Goal: Task Accomplishment & Management: Use online tool/utility

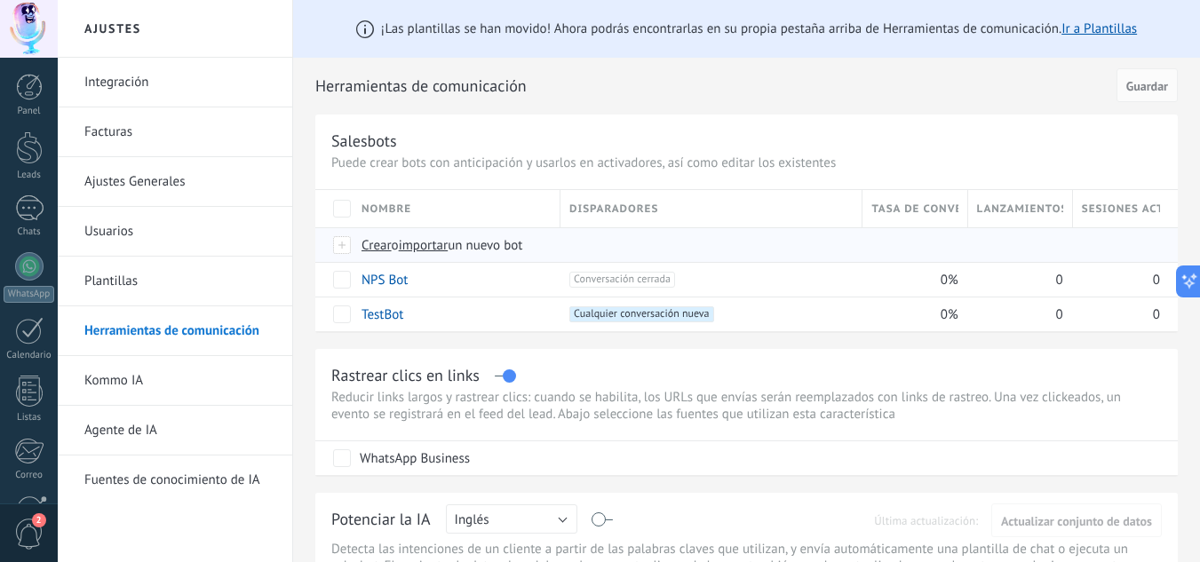
click at [382, 242] on span "Crear" at bounding box center [376, 245] width 30 height 17
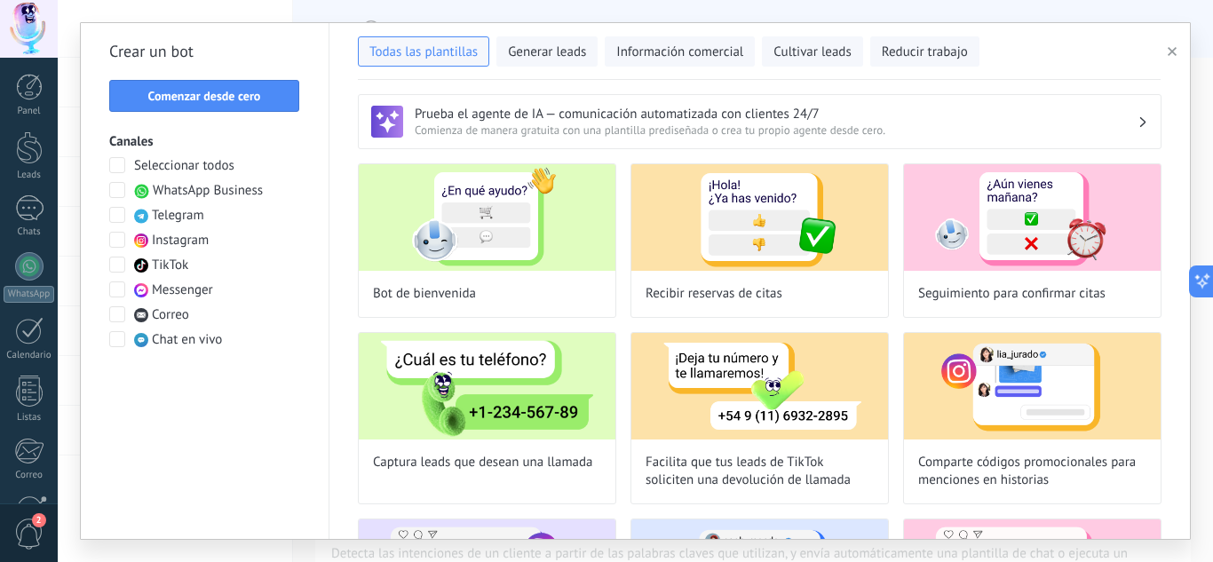
click at [120, 188] on span at bounding box center [117, 190] width 16 height 16
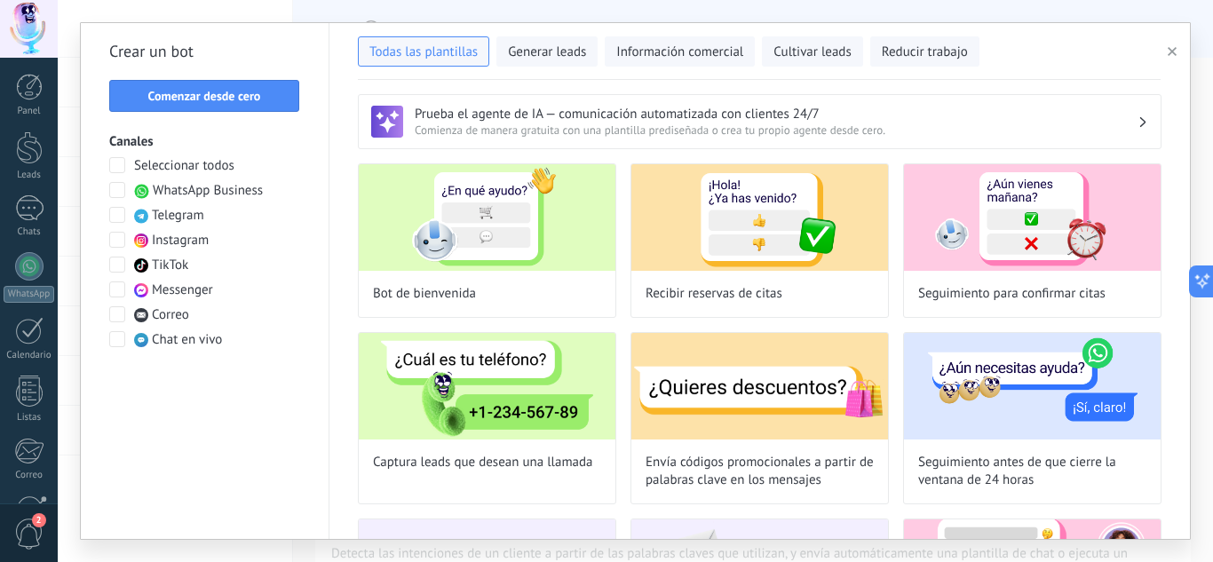
click at [119, 189] on span at bounding box center [117, 190] width 16 height 16
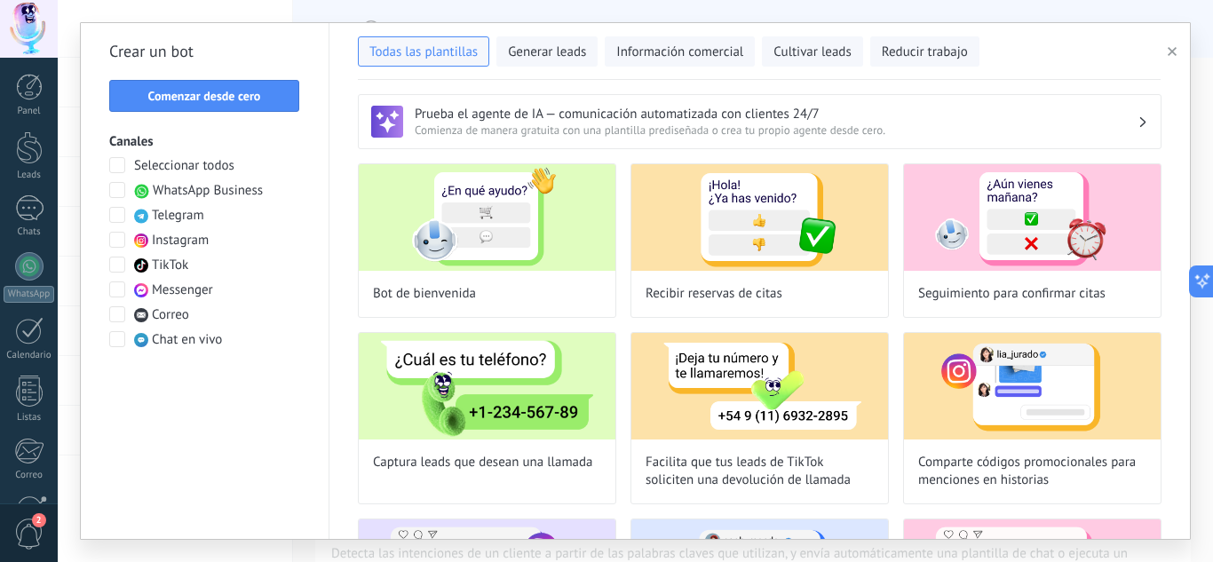
click at [119, 189] on span at bounding box center [117, 190] width 16 height 16
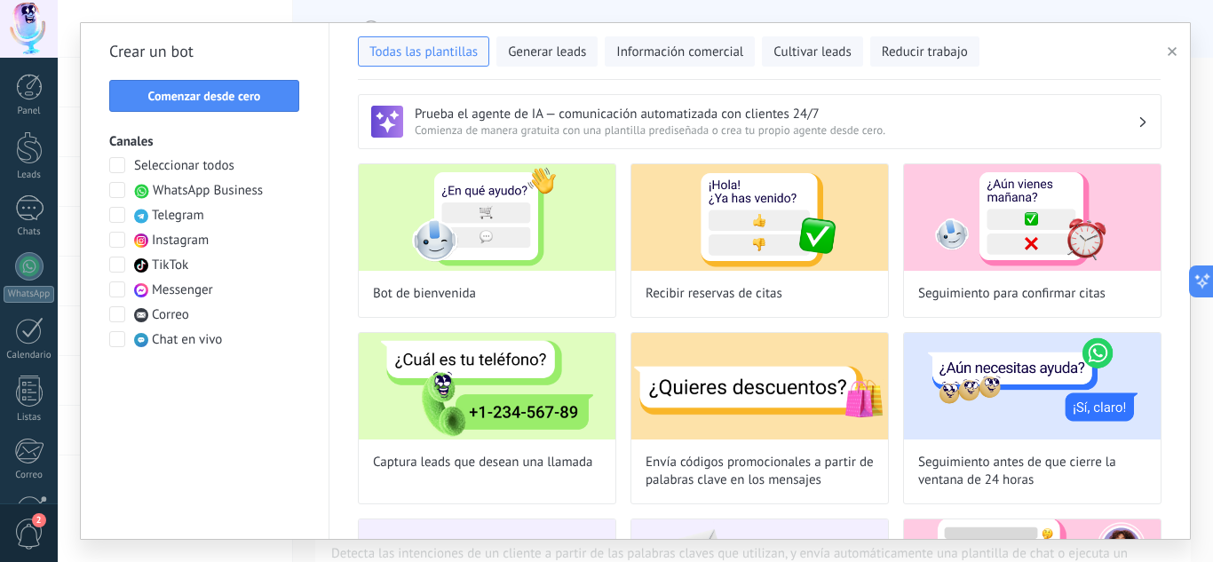
click at [119, 189] on span at bounding box center [117, 190] width 16 height 16
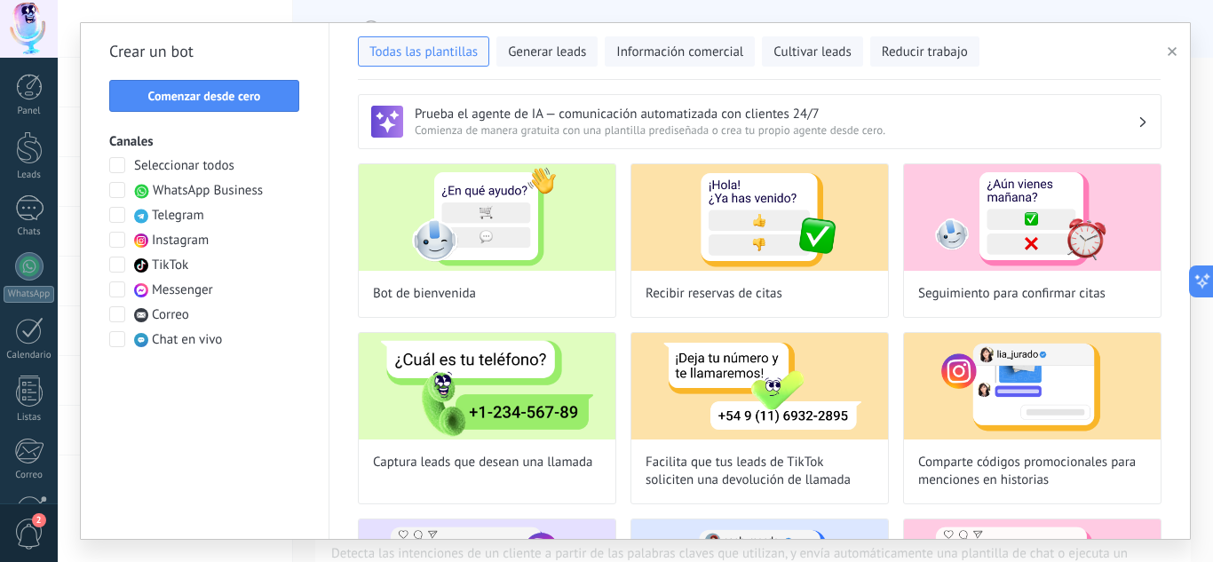
click at [115, 169] on span at bounding box center [117, 165] width 16 height 16
click at [210, 94] on span "Comenzar desde cero" at bounding box center [204, 96] width 113 height 12
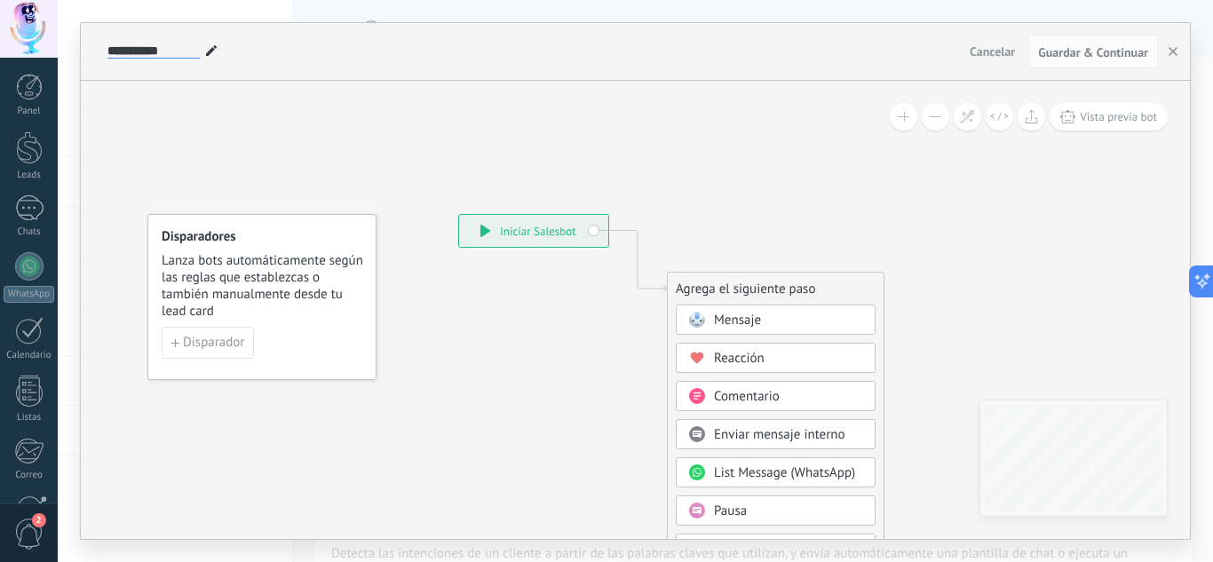
click at [160, 52] on input "**********" at bounding box center [153, 51] width 92 height 14
click at [207, 50] on icon at bounding box center [211, 50] width 11 height 11
click at [189, 41] on div "**********" at bounding box center [533, 51] width 860 height 57
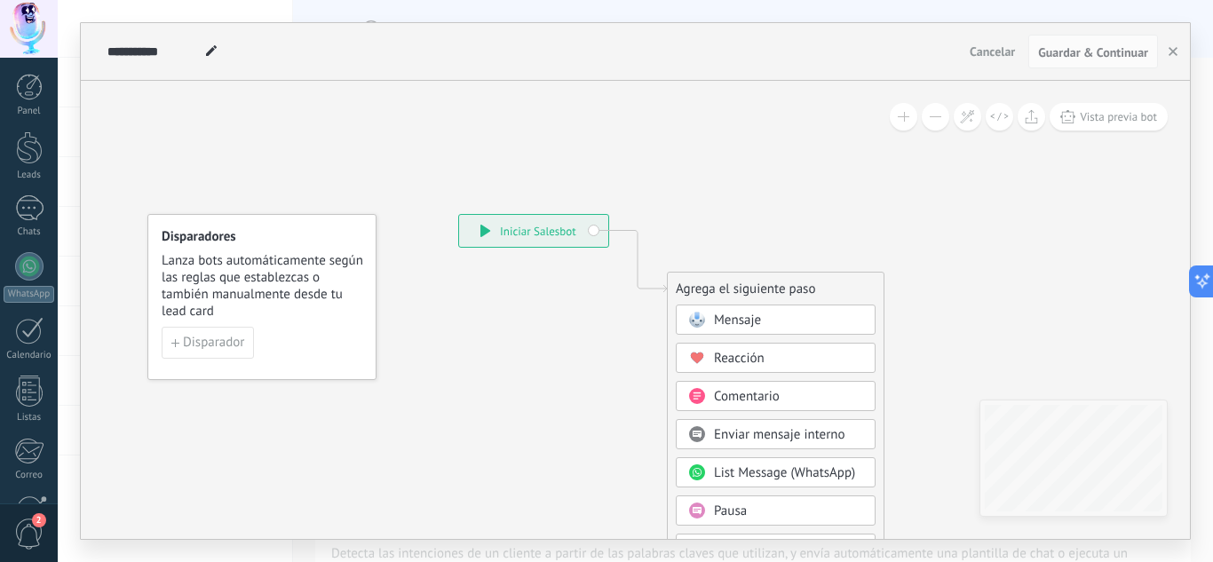
click at [189, 41] on div "**********" at bounding box center [533, 51] width 860 height 57
click at [196, 44] on input "**********" at bounding box center [153, 51] width 92 height 14
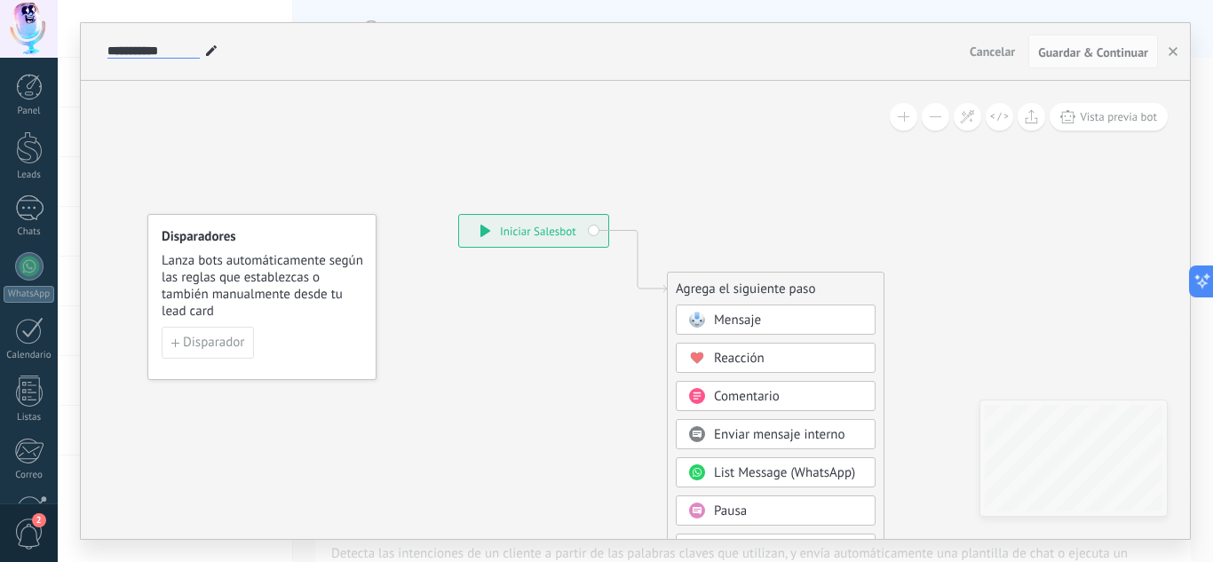
click at [196, 44] on input "**********" at bounding box center [153, 51] width 92 height 14
type input "**********"
click at [257, 64] on div "**********" at bounding box center [533, 51] width 860 height 57
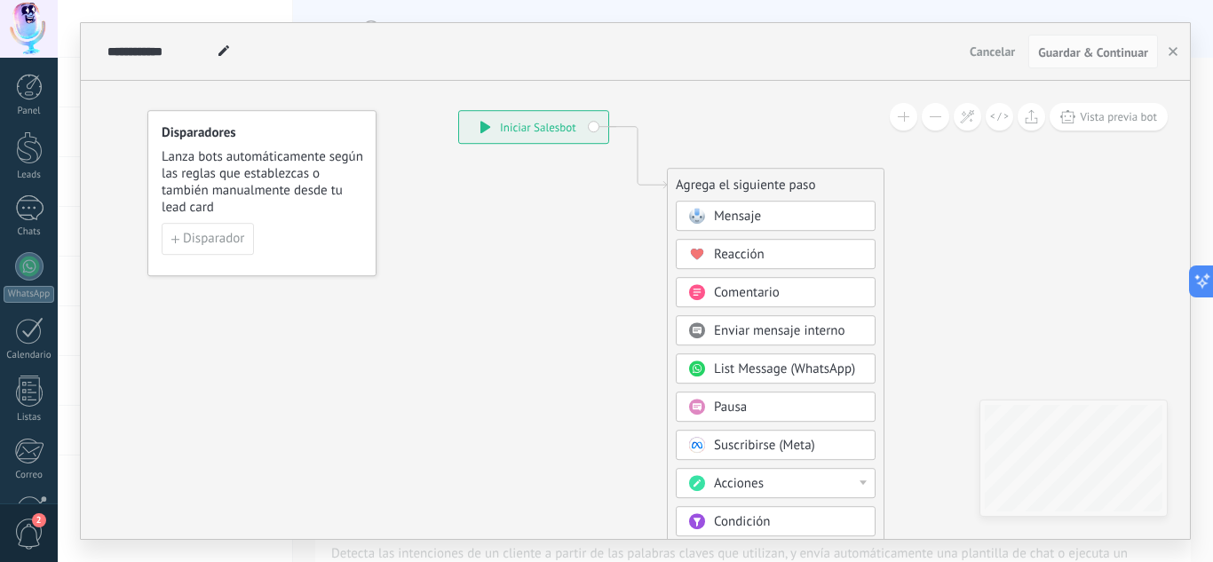
click at [713, 216] on span at bounding box center [696, 216] width 35 height 14
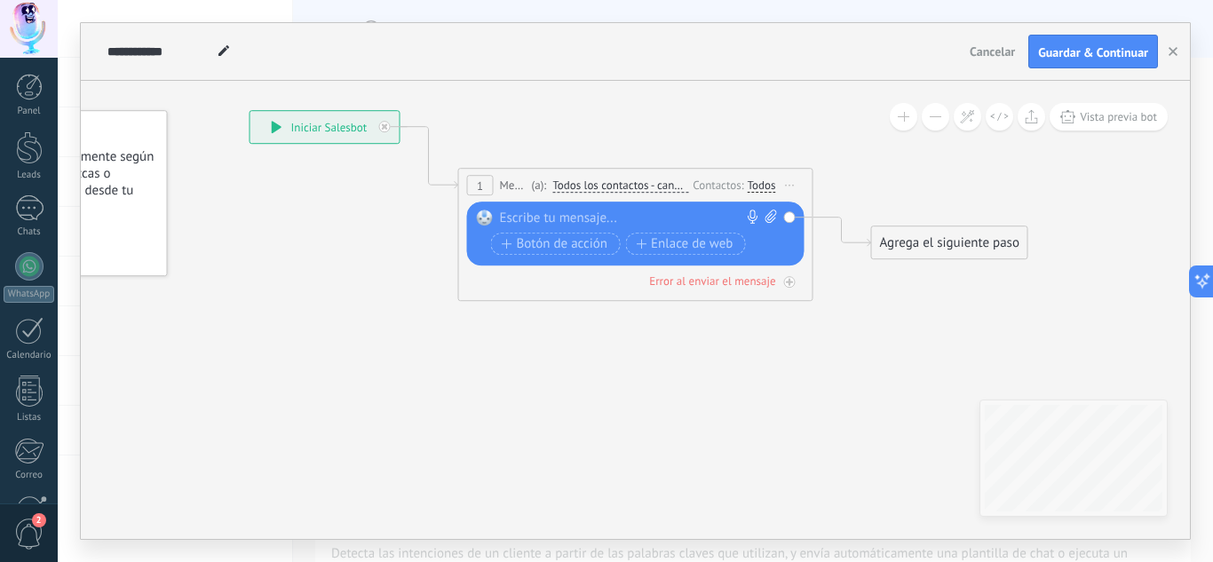
click at [686, 217] on div at bounding box center [632, 219] width 264 height 18
click at [608, 218] on div at bounding box center [632, 219] width 264 height 18
click at [560, 213] on div at bounding box center [632, 219] width 264 height 18
paste div
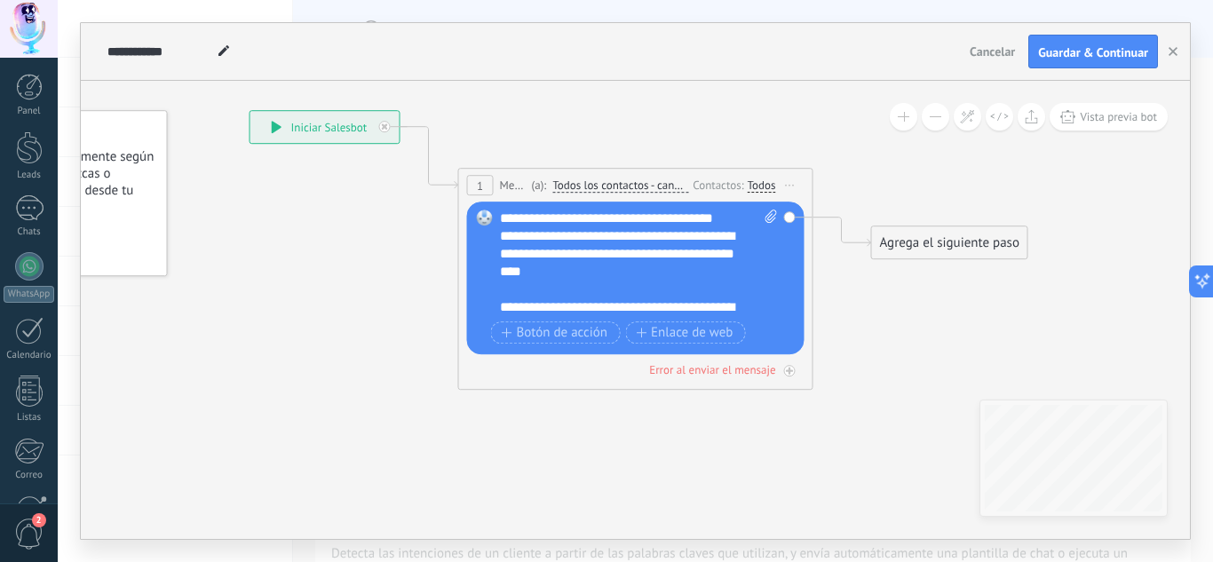
scroll to position [231, 0]
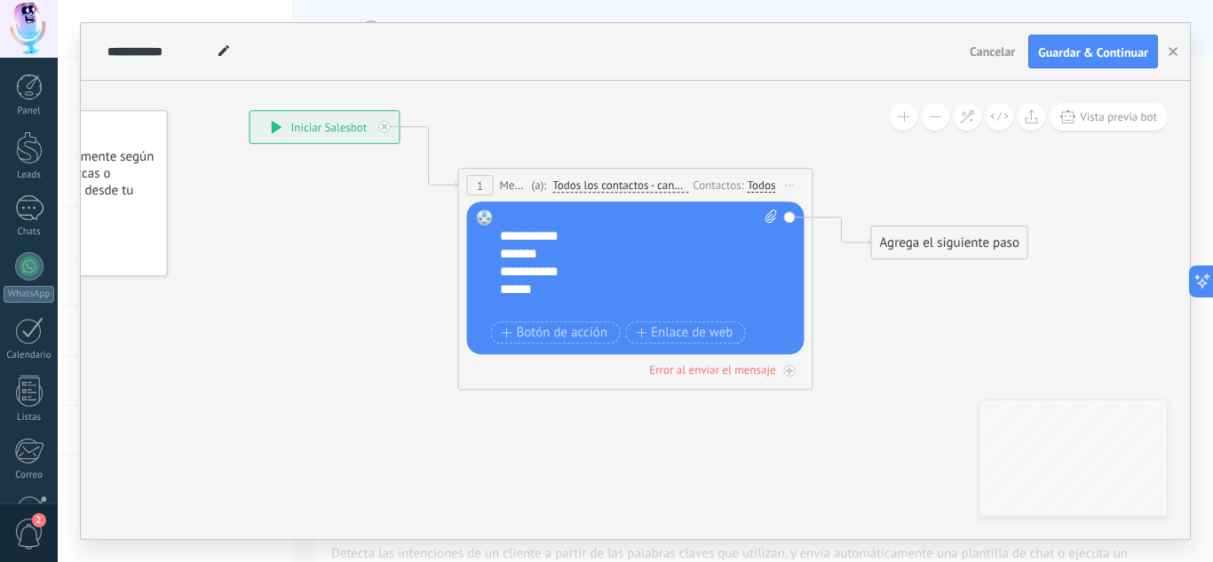
click at [917, 247] on div "Agrega el siguiente paso" at bounding box center [949, 242] width 155 height 29
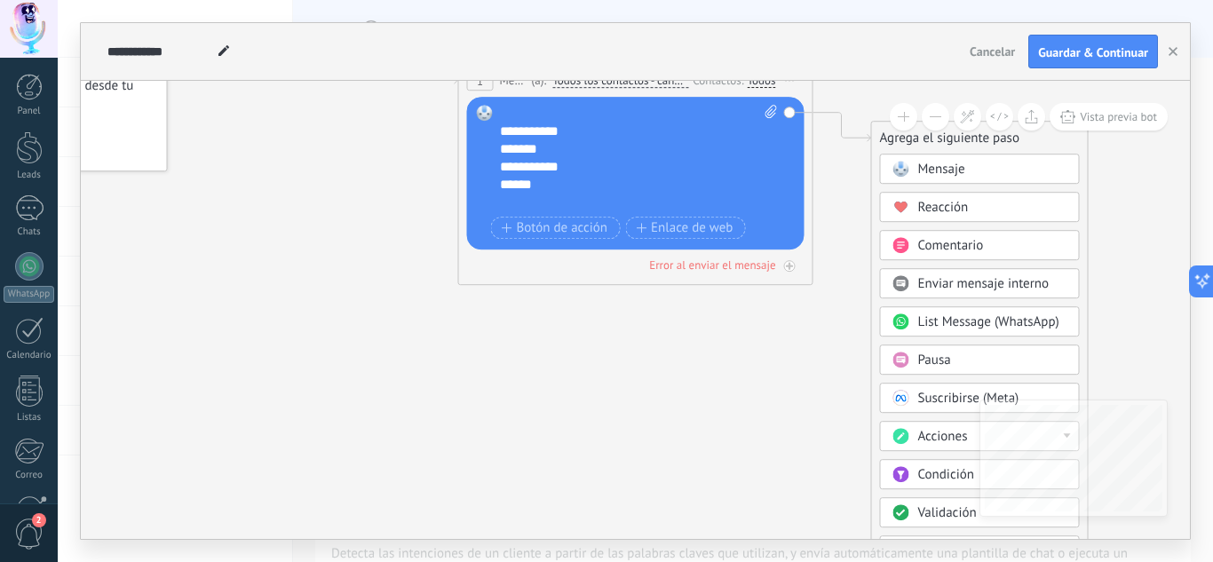
click at [931, 474] on span "Condición" at bounding box center [946, 474] width 56 height 17
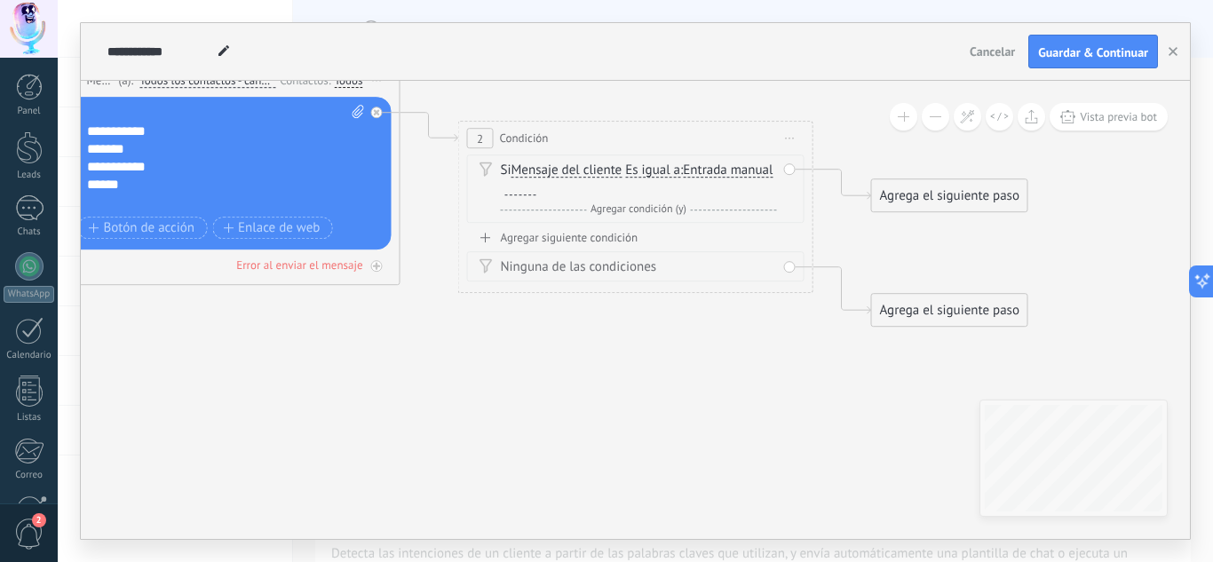
click at [536, 188] on div at bounding box center [520, 188] width 31 height 14
click at [607, 231] on div "Agregar siguiente condición" at bounding box center [635, 237] width 337 height 15
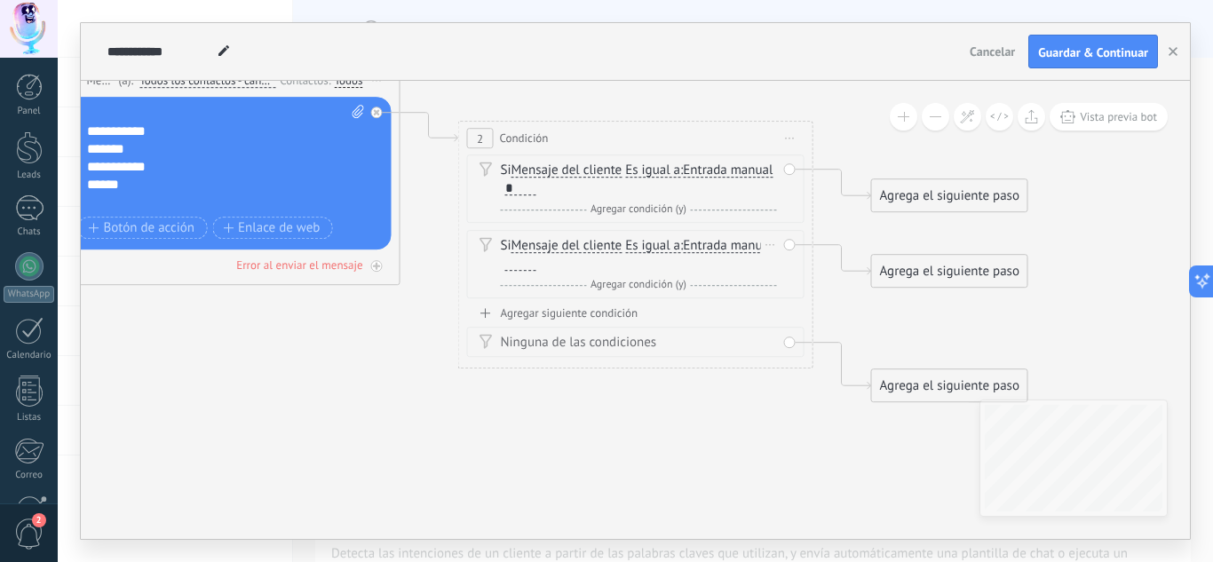
click at [536, 264] on div at bounding box center [520, 264] width 31 height 14
click at [601, 310] on div "Agregar siguiente condición" at bounding box center [635, 313] width 337 height 15
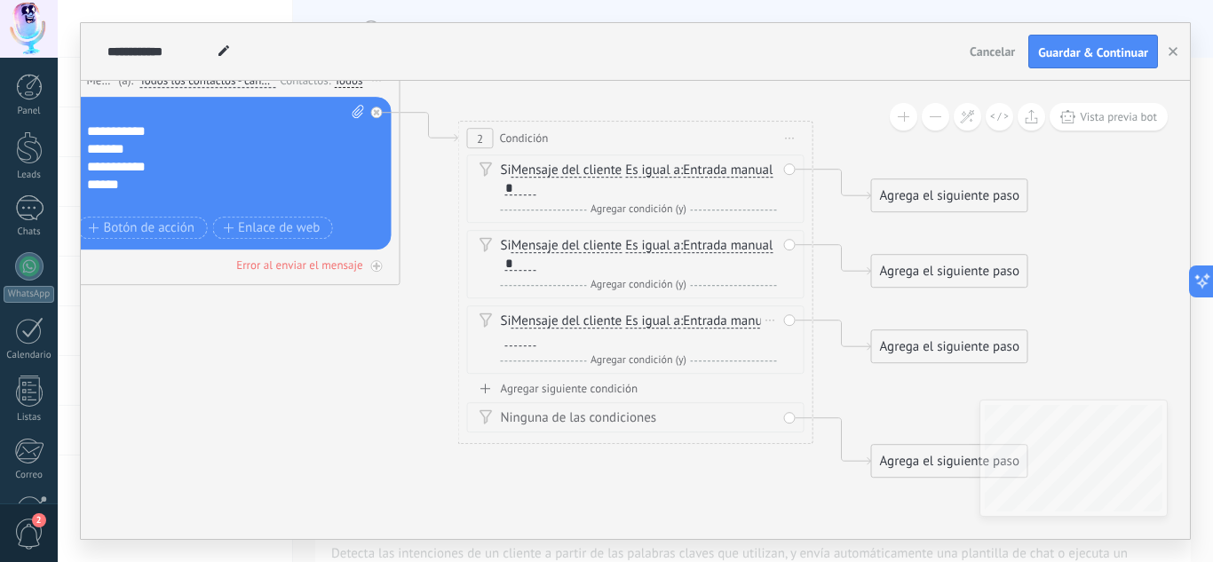
click at [536, 347] on div at bounding box center [519, 340] width 36 height 16
click at [536, 338] on div at bounding box center [520, 339] width 31 height 14
click at [613, 382] on div "Agregar siguiente condición" at bounding box center [635, 388] width 337 height 15
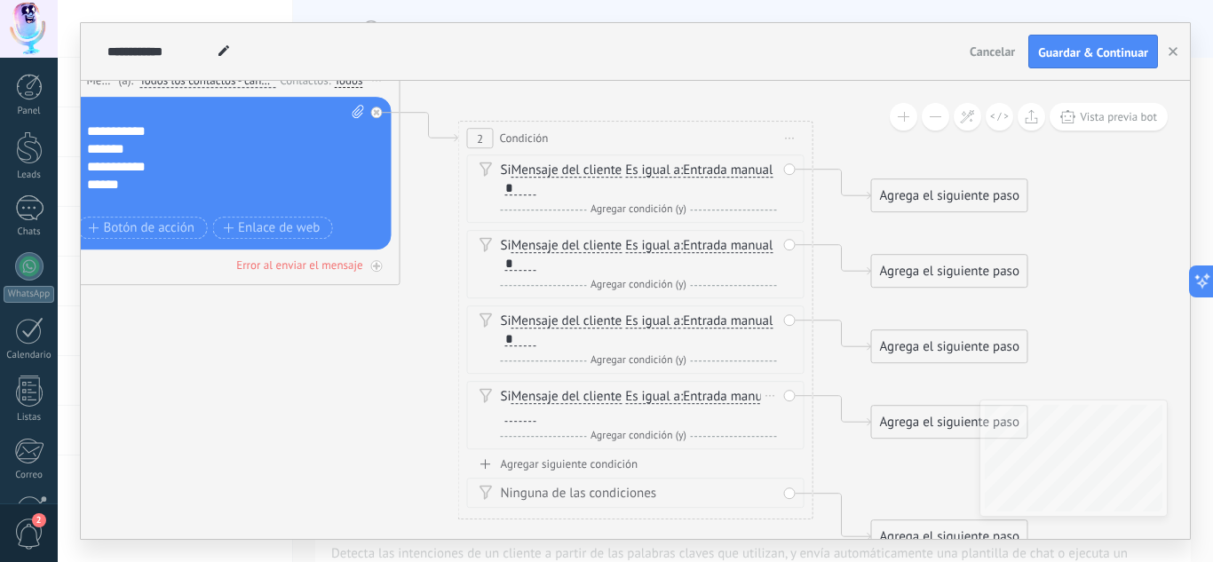
click at [536, 416] on div at bounding box center [520, 415] width 31 height 14
click at [338, 448] on icon at bounding box center [403, 279] width 2020 height 1436
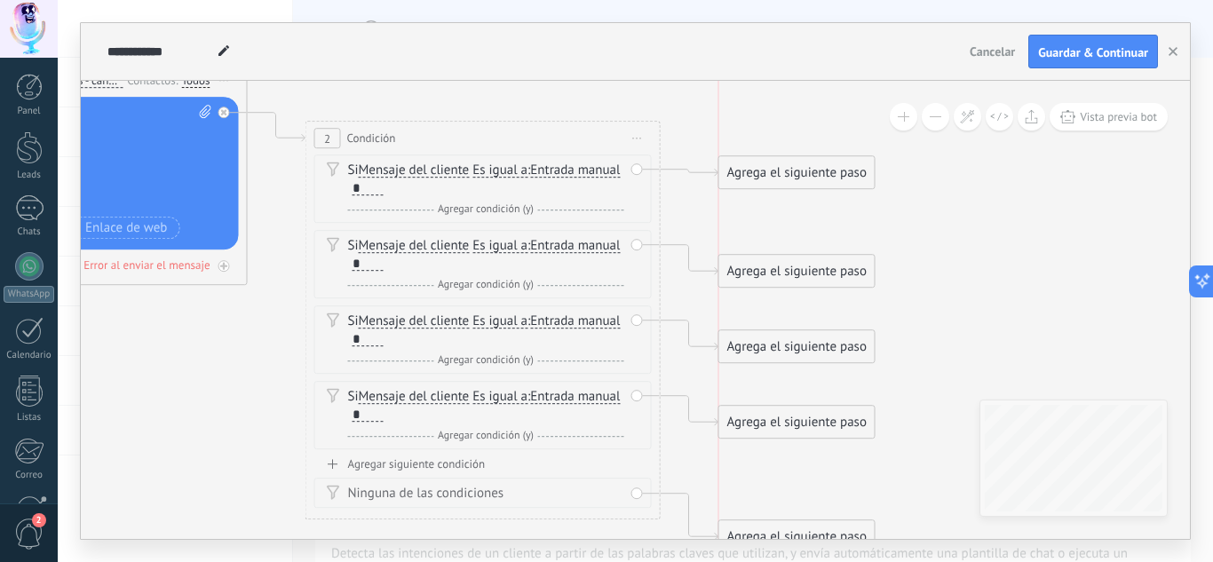
drag, startPoint x: 765, startPoint y: 189, endPoint x: 759, endPoint y: 163, distance: 27.2
click at [759, 163] on div "Agrega el siguiente paso" at bounding box center [796, 172] width 155 height 29
drag, startPoint x: 769, startPoint y: 164, endPoint x: 763, endPoint y: 0, distance: 164.4
click at [763, 0] on div "**********" at bounding box center [635, 281] width 1155 height 562
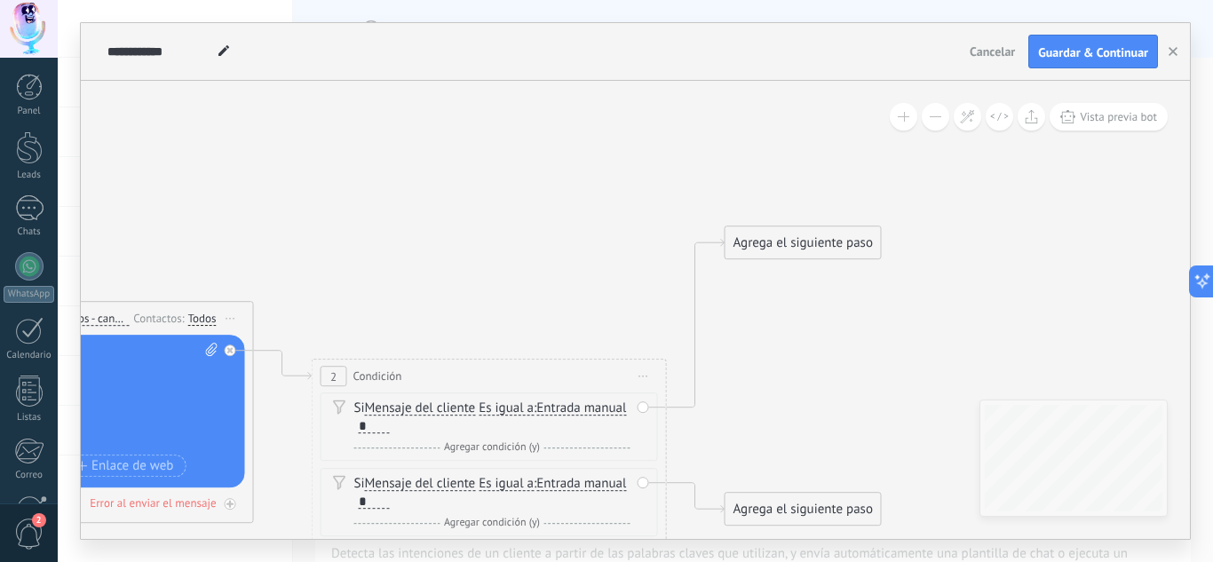
drag, startPoint x: 794, startPoint y: 161, endPoint x: 800, endPoint y: 399, distance: 238.1
click at [800, 399] on icon at bounding box center [256, 509] width 2020 height 1454
drag, startPoint x: 758, startPoint y: 241, endPoint x: 759, endPoint y: 116, distance: 124.3
click at [759, 116] on div "Agrega el siguiente paso" at bounding box center [803, 119] width 155 height 29
click at [759, 116] on div "Agrega el siguiente paso" at bounding box center [803, 118] width 155 height 29
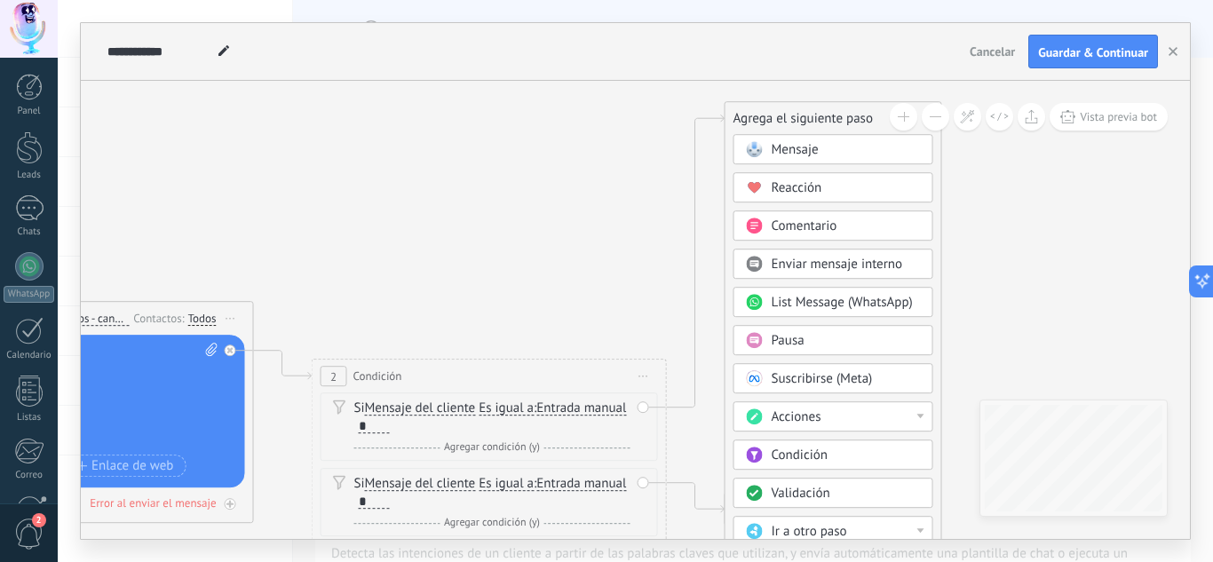
click at [782, 144] on span "Mensaje" at bounding box center [795, 149] width 47 height 17
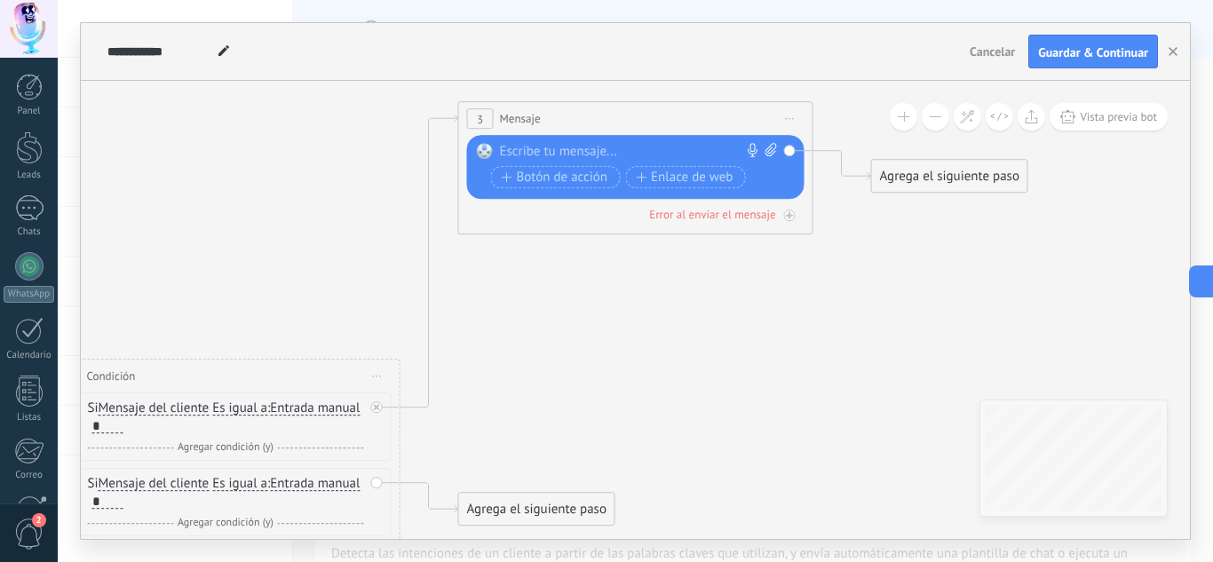
click at [613, 156] on div at bounding box center [632, 152] width 264 height 18
paste div
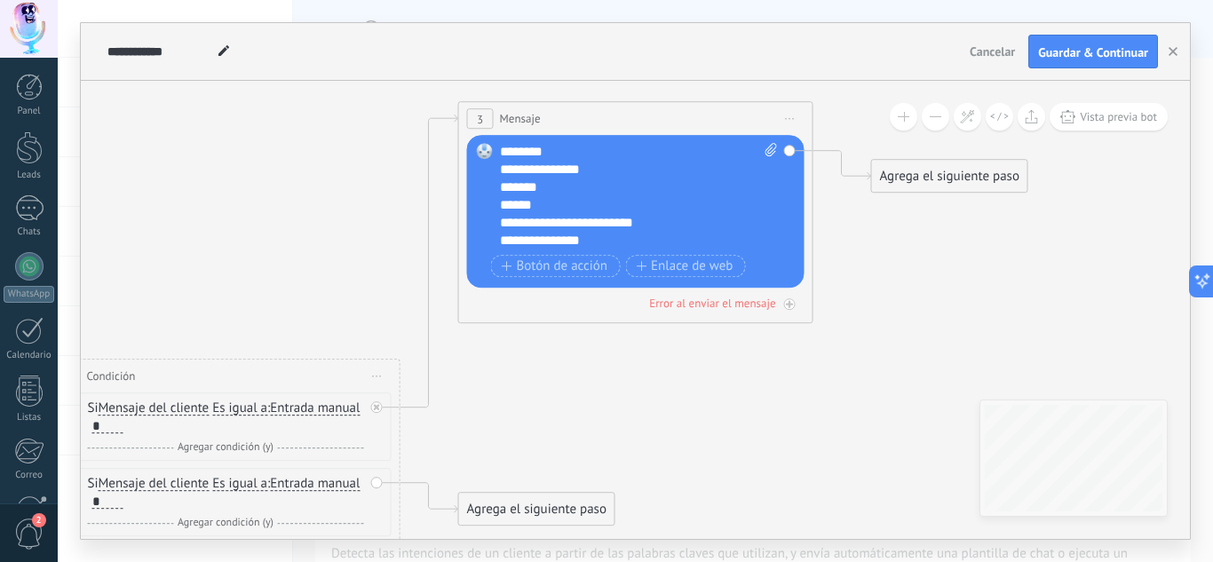
scroll to position [69, 0]
drag, startPoint x: 544, startPoint y: 204, endPoint x: 462, endPoint y: 202, distance: 82.6
click at [462, 202] on div "3 Mensaje ******* (a): Todos los contactos - canales seleccionados Todos los co…" at bounding box center [635, 212] width 355 height 222
click at [673, 363] on icon at bounding box center [196, 446] width 2432 height 1578
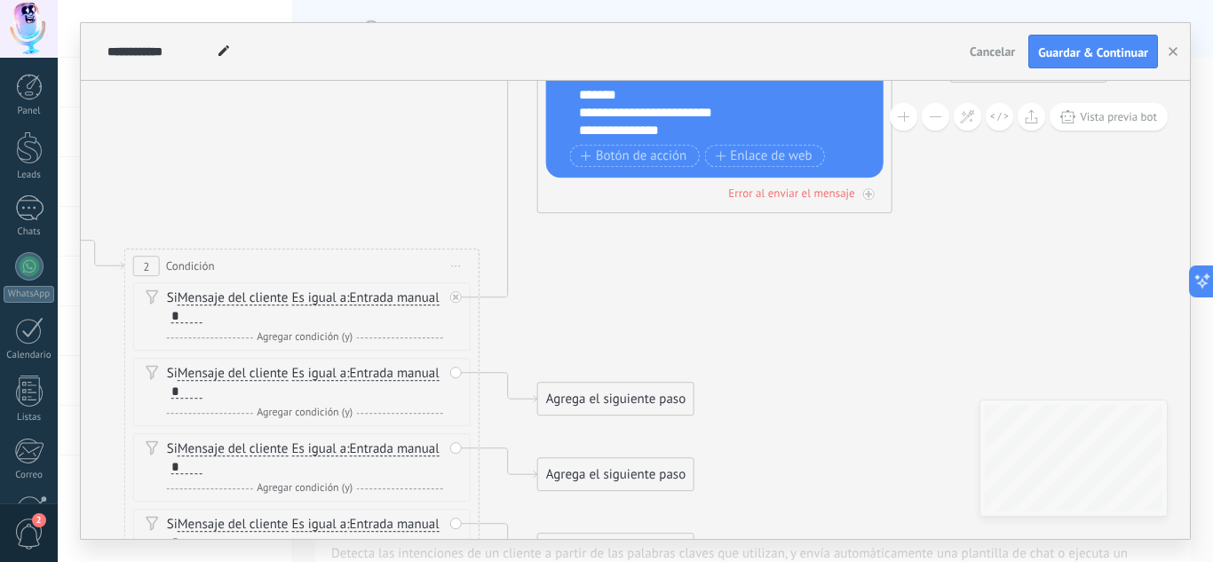
click at [590, 393] on div "Agrega el siguiente paso" at bounding box center [615, 399] width 155 height 29
click at [630, 425] on span "Mensaje" at bounding box center [607, 430] width 47 height 17
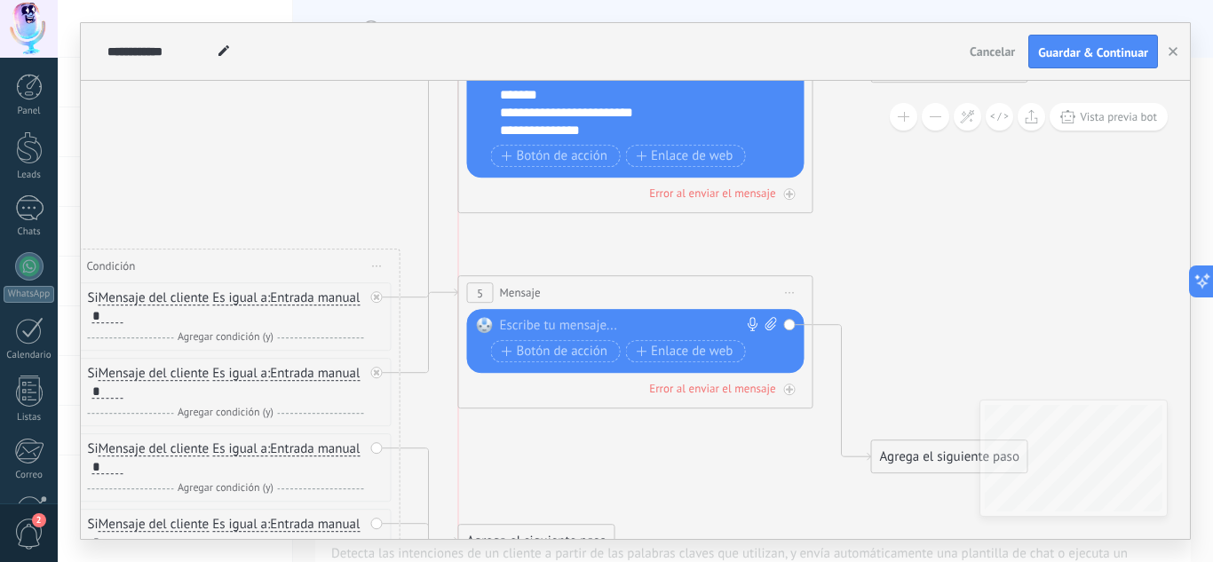
drag, startPoint x: 567, startPoint y: 408, endPoint x: 567, endPoint y: 301, distance: 106.6
click at [567, 301] on div "5 Mensaje ******* (a): Todos los contactos - canales seleccionados Todos los co…" at bounding box center [635, 292] width 353 height 33
click at [606, 321] on div at bounding box center [632, 326] width 264 height 18
click at [622, 433] on icon at bounding box center [196, 336] width 2432 height 1578
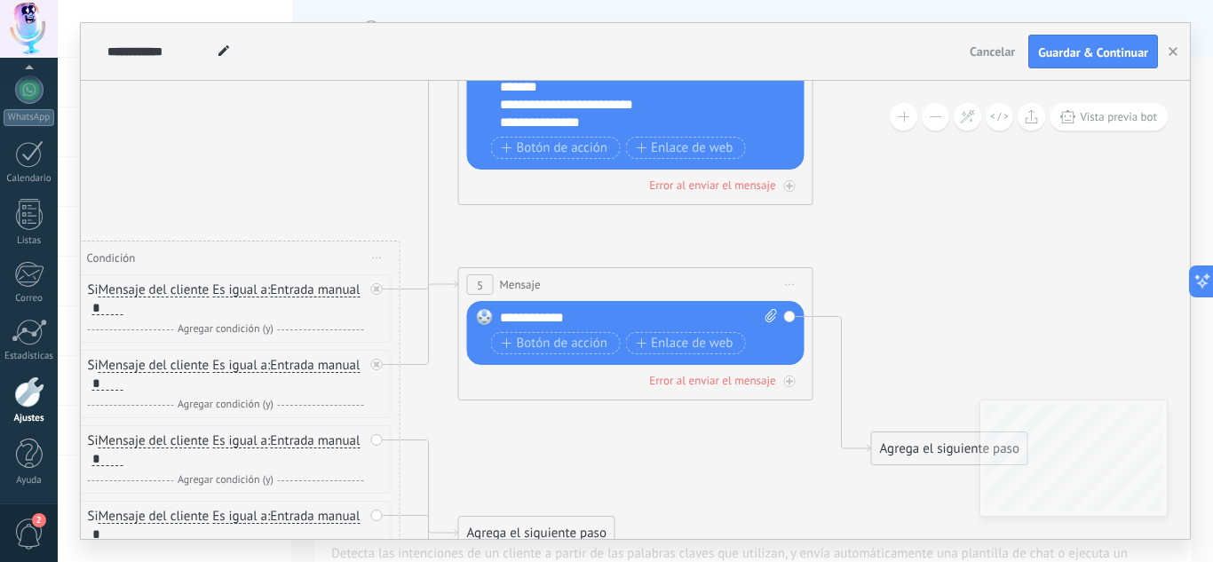
click at [766, 317] on icon at bounding box center [772, 315] width 12 height 13
click input "Subir" at bounding box center [0, 0] width 0 height 0
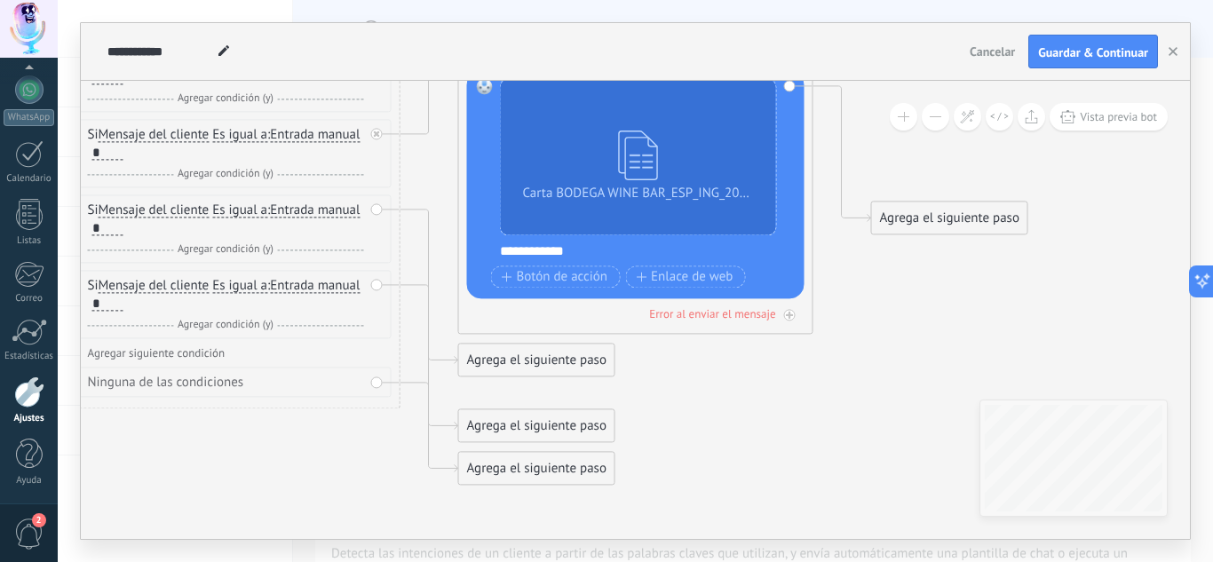
click at [520, 361] on div "Agrega el siguiente paso" at bounding box center [536, 359] width 155 height 29
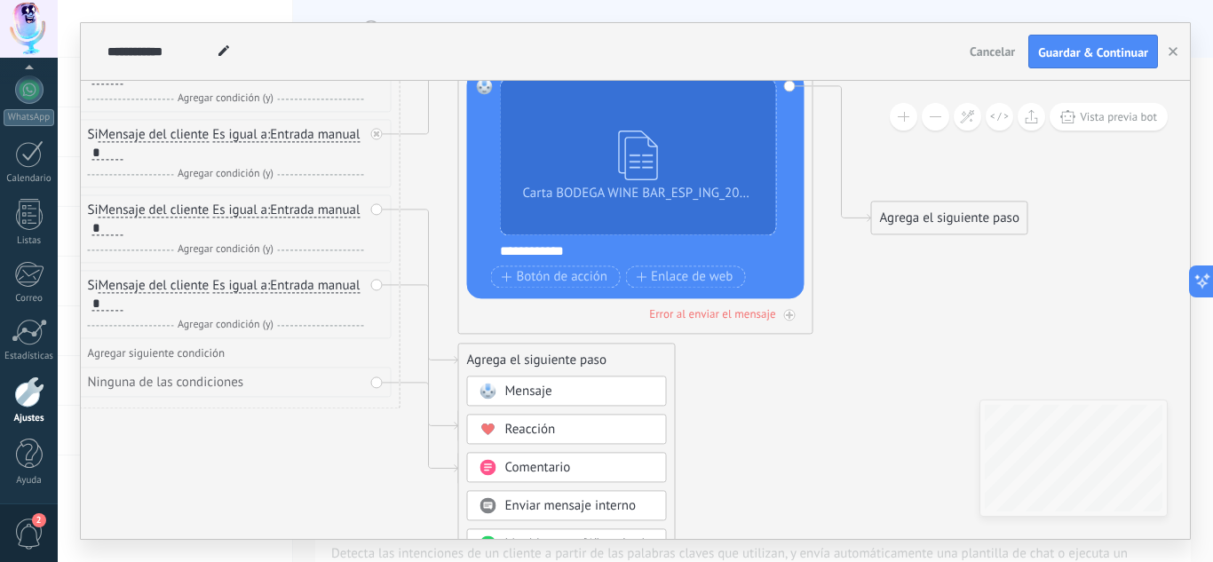
click at [532, 385] on span "Mensaje" at bounding box center [528, 391] width 47 height 17
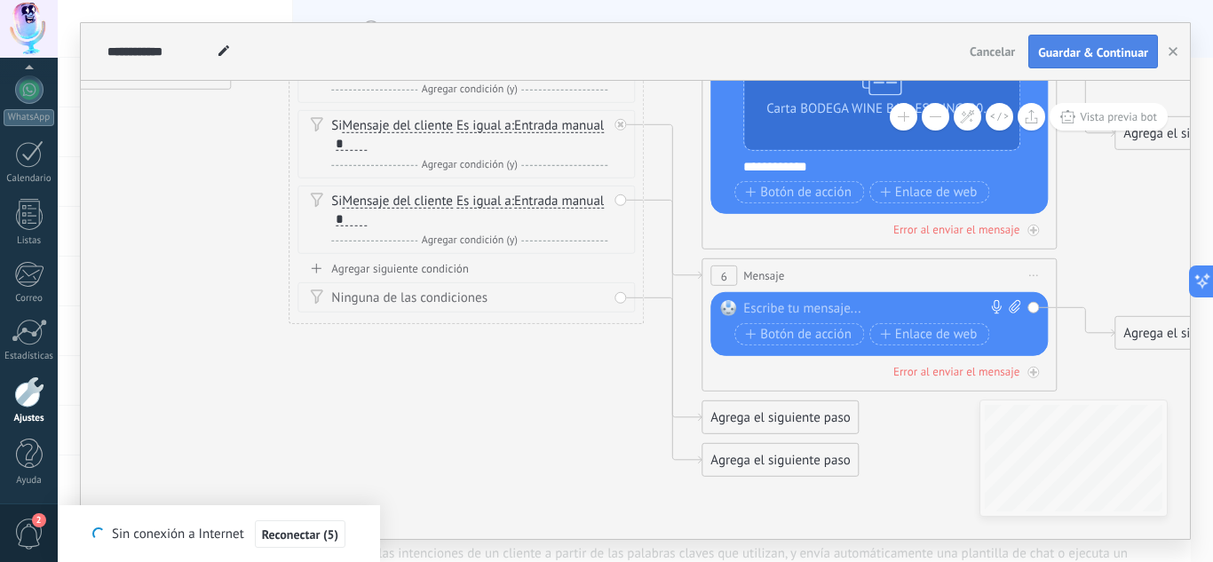
click at [1052, 62] on button "Guardar & Continuar" at bounding box center [1093, 52] width 130 height 34
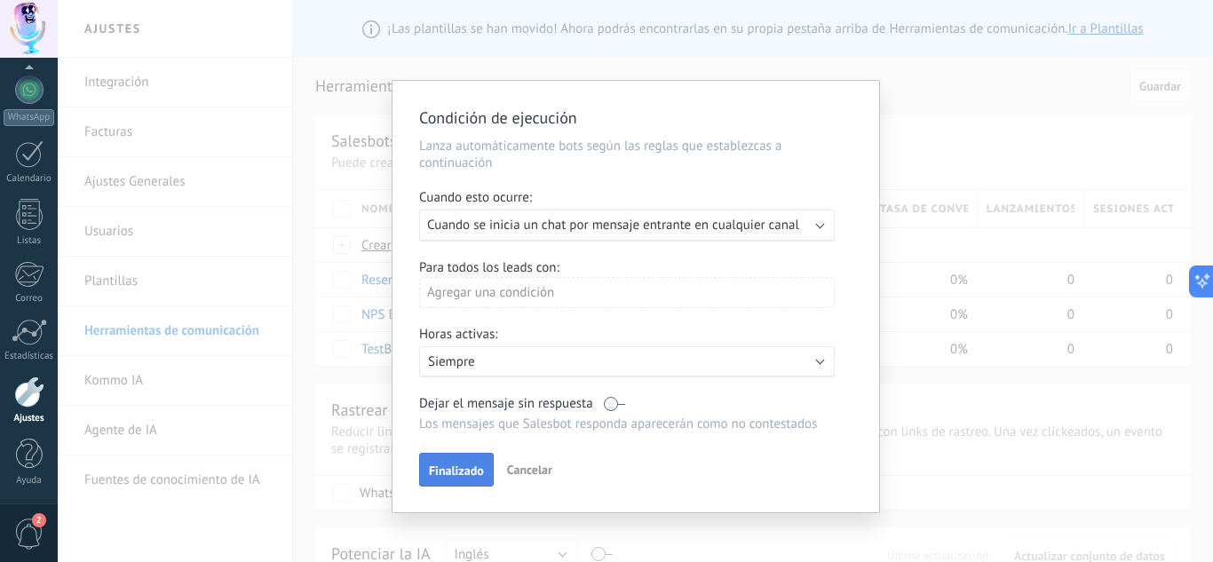
click at [469, 464] on span "Finalizado" at bounding box center [456, 470] width 55 height 12
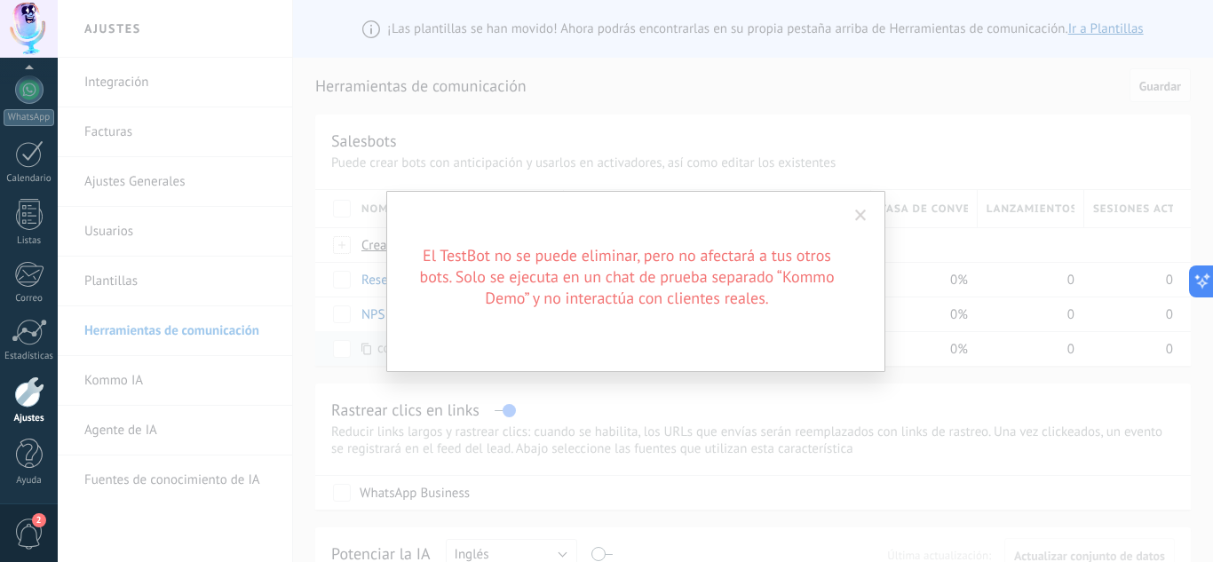
click at [868, 210] on span at bounding box center [860, 216] width 29 height 30
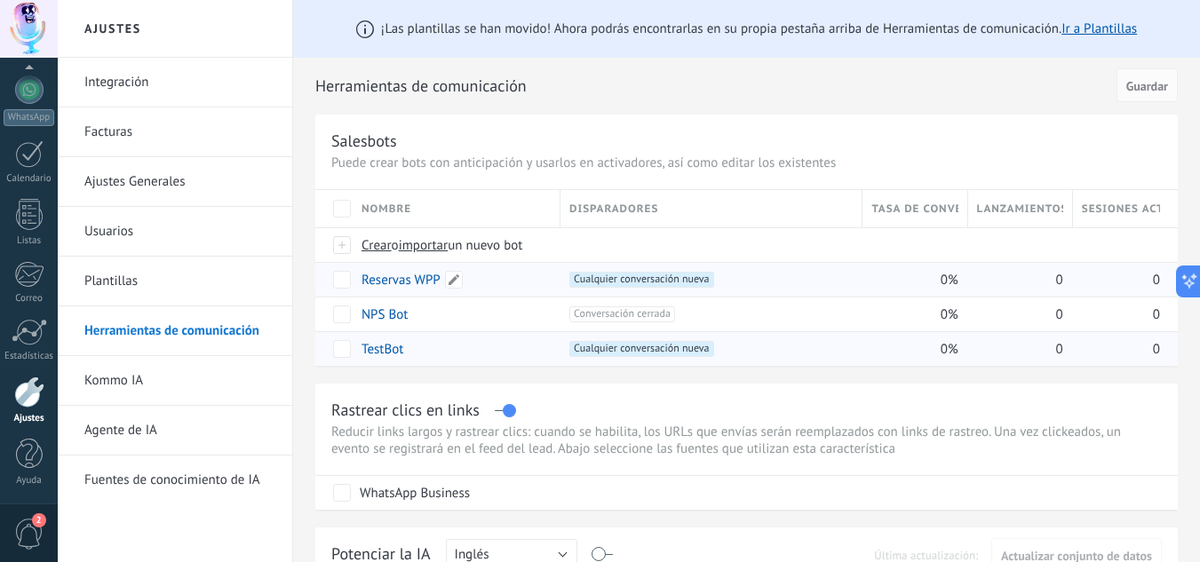
click at [404, 279] on link "Reservas WPP" at bounding box center [400, 280] width 79 height 17
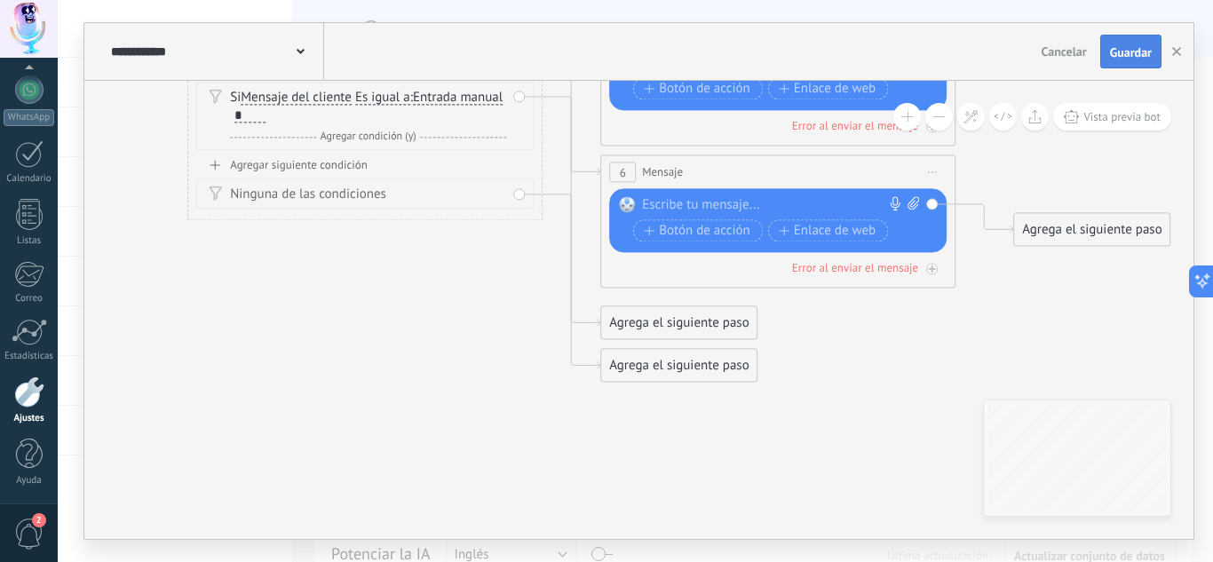
click at [1130, 59] on span "Guardar" at bounding box center [1131, 52] width 42 height 12
